Goal: Find specific page/section

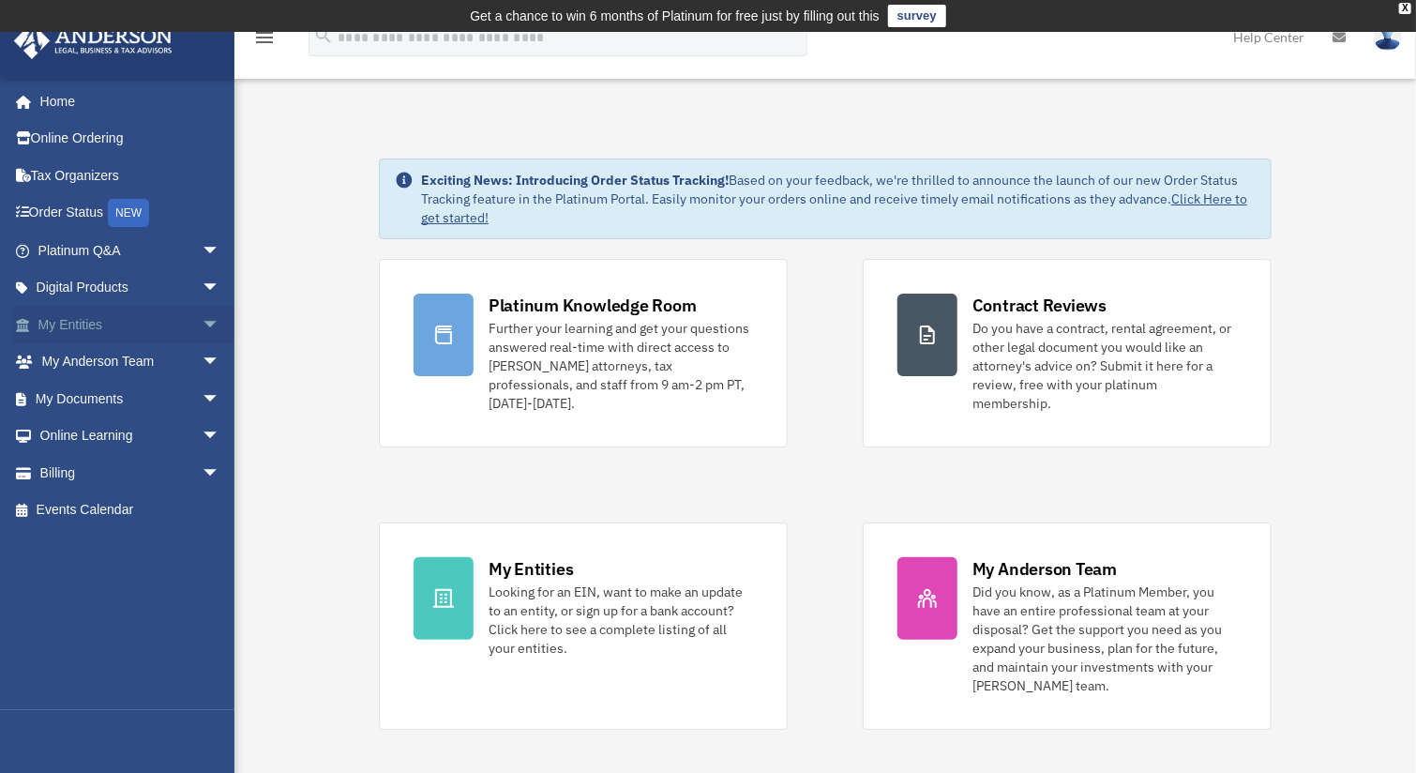
click at [150, 323] on link "My Entities arrow_drop_down" at bounding box center [130, 325] width 235 height 38
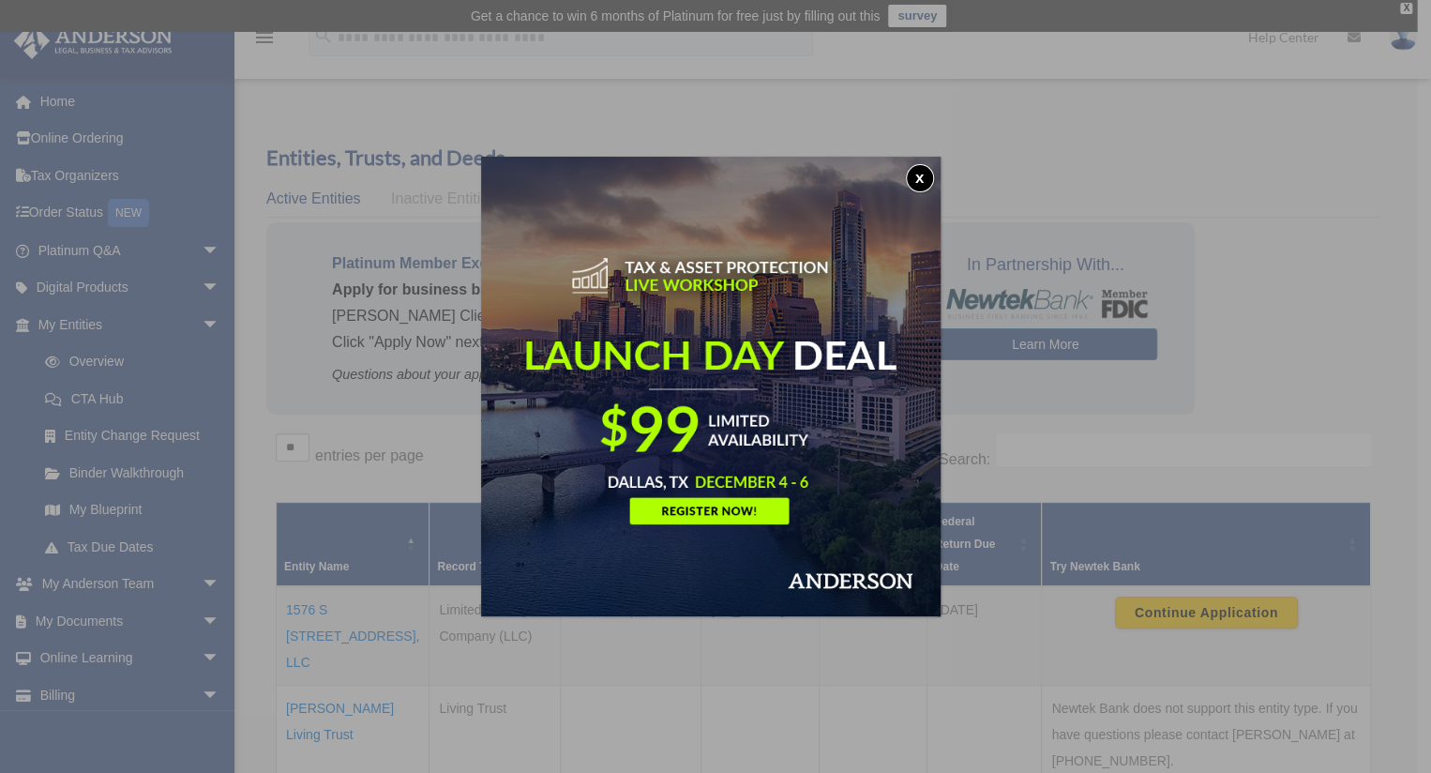
click at [922, 179] on button "x" at bounding box center [920, 178] width 28 height 28
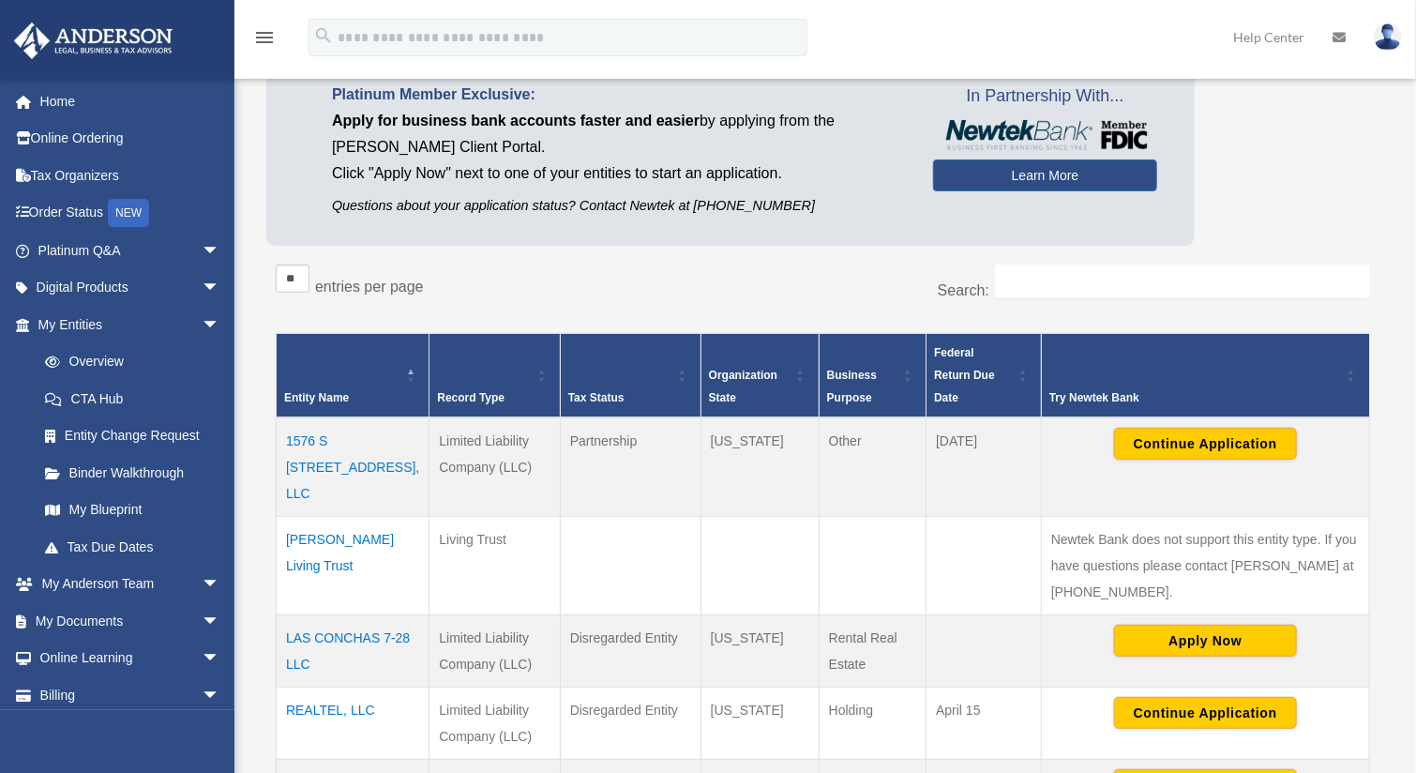
scroll to position [173, 0]
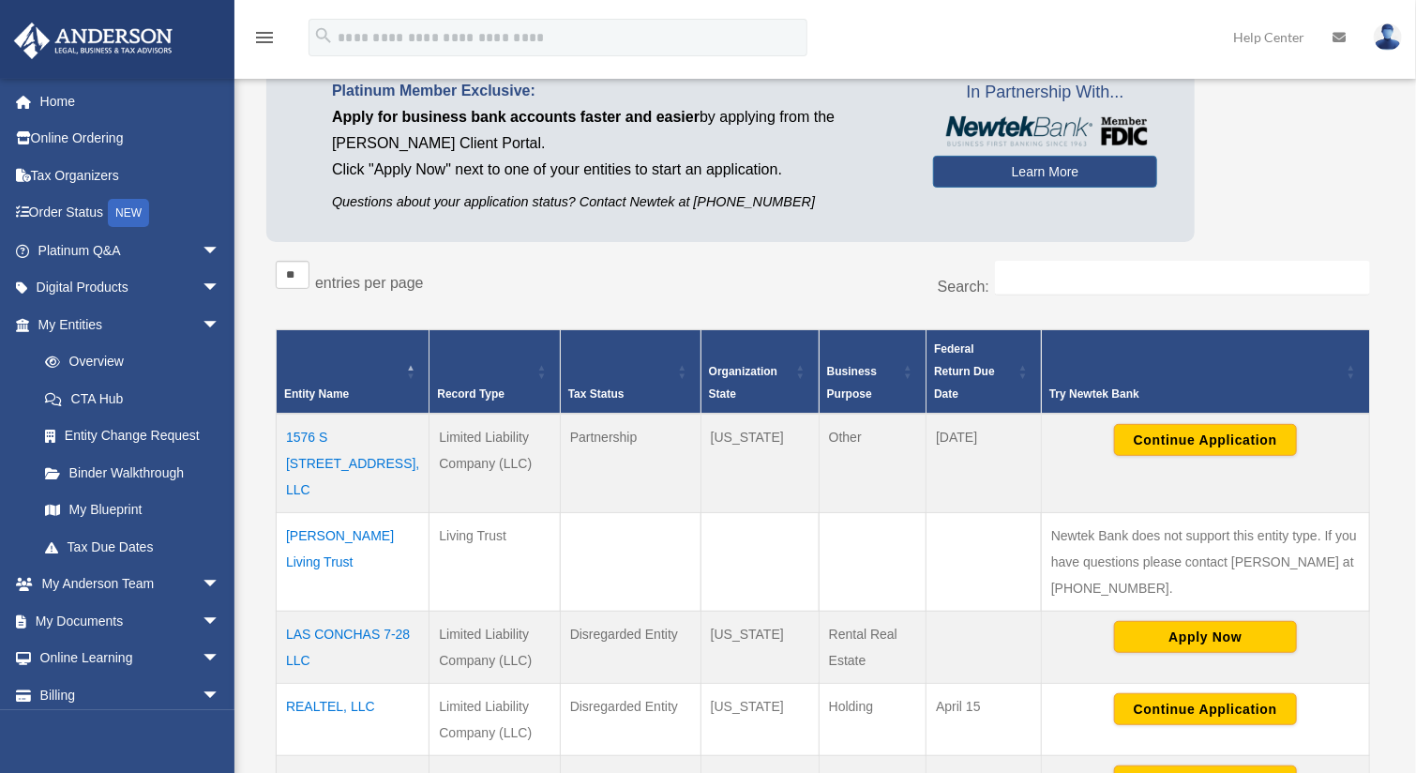
click at [371, 513] on td "[PERSON_NAME] Living Trust" at bounding box center [353, 562] width 153 height 98
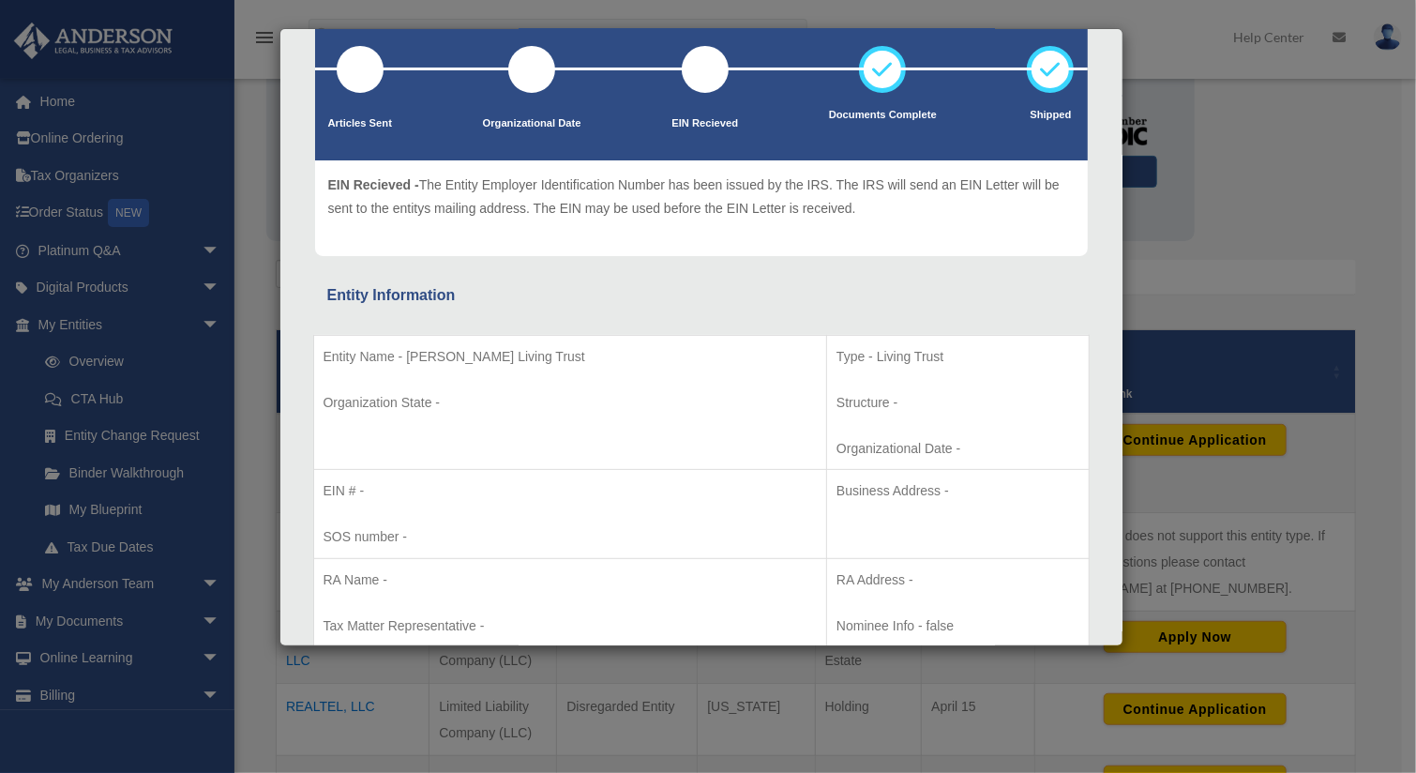
scroll to position [0, 0]
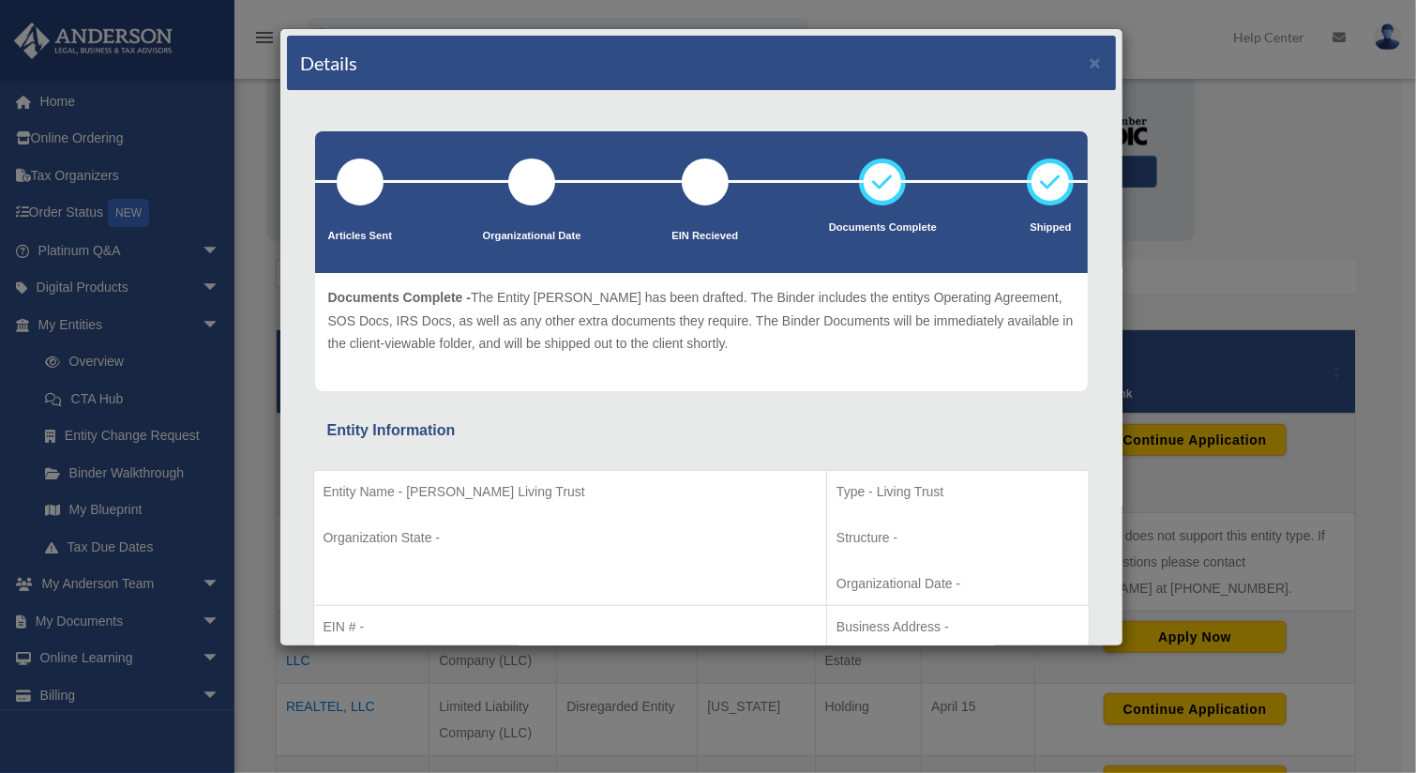
drag, startPoint x: 593, startPoint y: 488, endPoint x: 406, endPoint y: 482, distance: 186.7
click at [406, 482] on p "Entity Name - [PERSON_NAME] Living Trust" at bounding box center [570, 491] width 494 height 23
copy p "[PERSON_NAME] Living Trust"
